Goal: Navigation & Orientation: Understand site structure

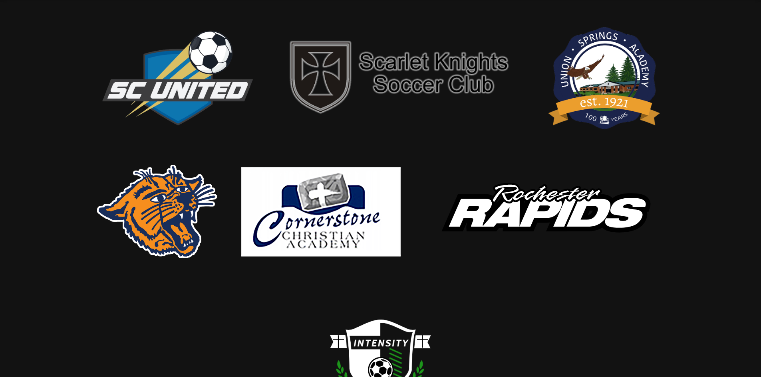
scroll to position [18, 0]
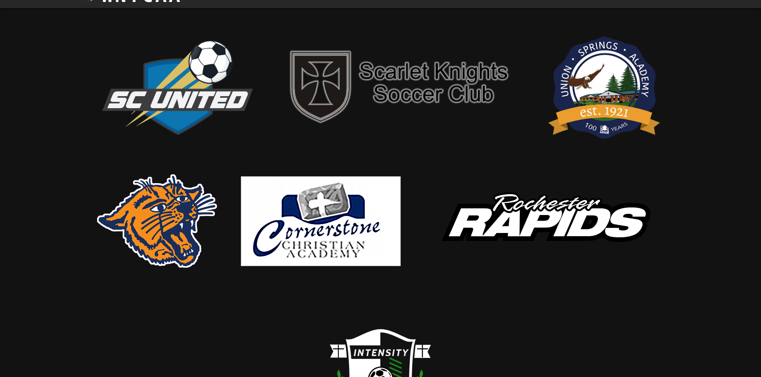
click at [176, 213] on img at bounding box center [157, 220] width 120 height 93
click at [197, 81] on img at bounding box center [177, 86] width 160 height 109
click at [216, 54] on img at bounding box center [177, 86] width 160 height 109
click at [426, 74] on img at bounding box center [401, 86] width 240 height 86
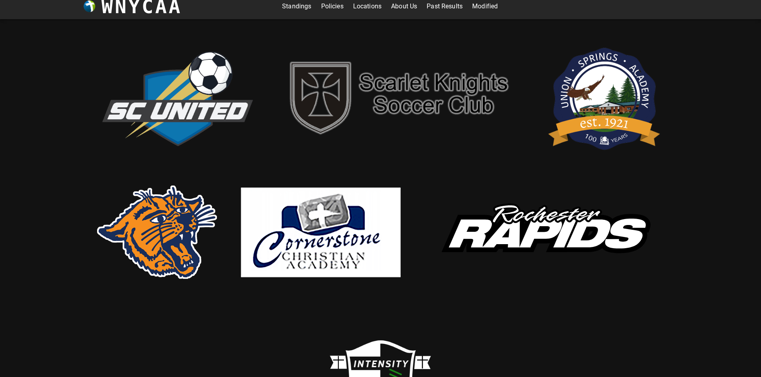
scroll to position [0, 0]
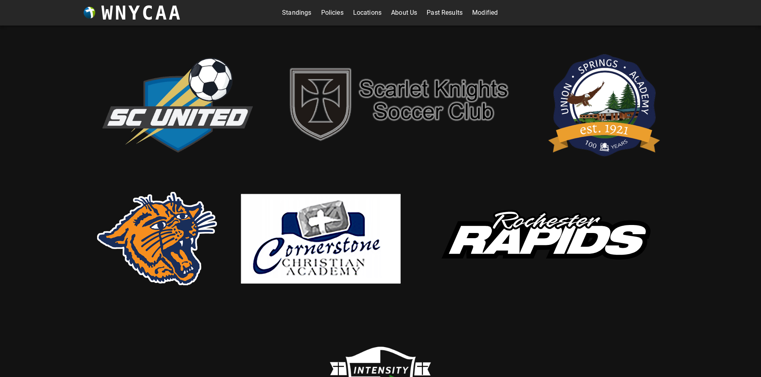
click at [450, 12] on link "Past Results" at bounding box center [444, 12] width 36 height 13
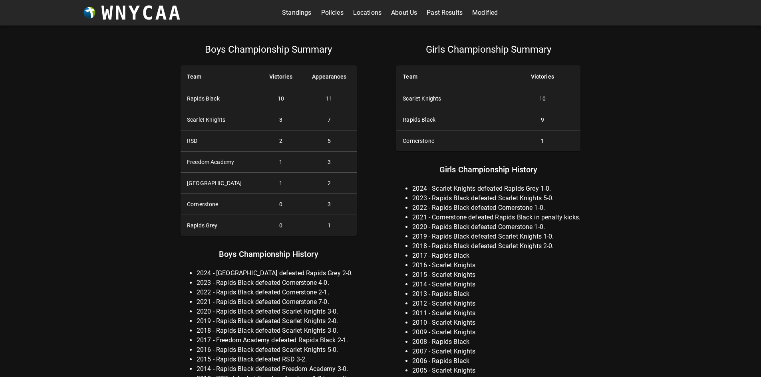
click at [486, 12] on link "Modified" at bounding box center [485, 12] width 26 height 13
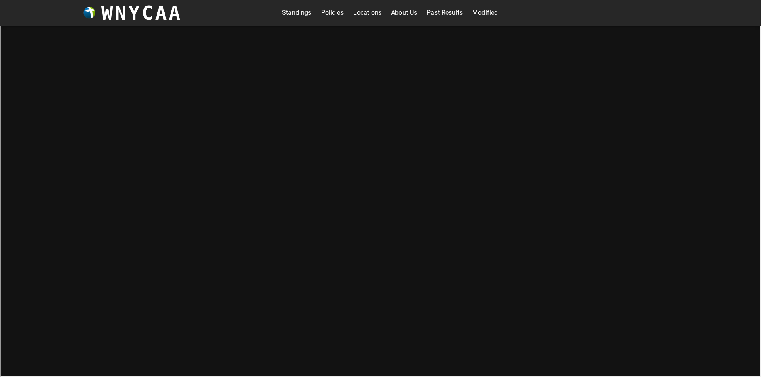
click at [297, 15] on link "Standings" at bounding box center [296, 12] width 29 height 13
click at [328, 11] on link "Policies" at bounding box center [332, 12] width 22 height 13
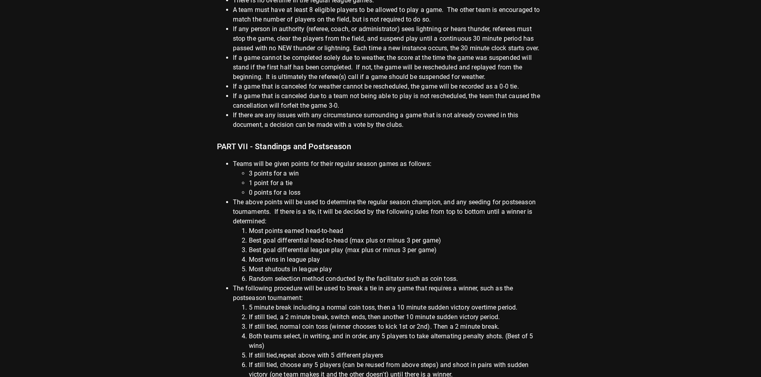
scroll to position [901, 0]
